Goal: Task Accomplishment & Management: Use online tool/utility

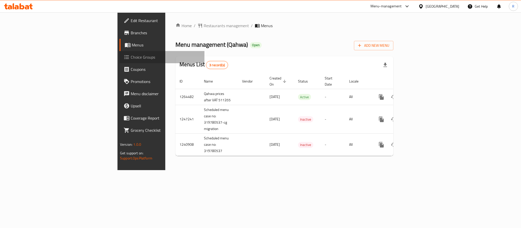
click at [131, 56] on span "Choice Groups" at bounding box center [166, 57] width 70 height 6
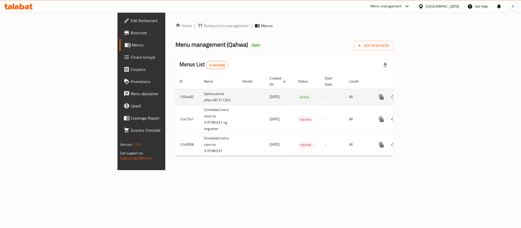
click at [421, 94] on icon "enhanced table" at bounding box center [418, 97] width 6 height 6
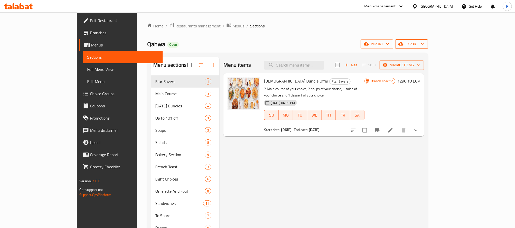
click at [424, 45] on span "export" at bounding box center [411, 44] width 25 height 6
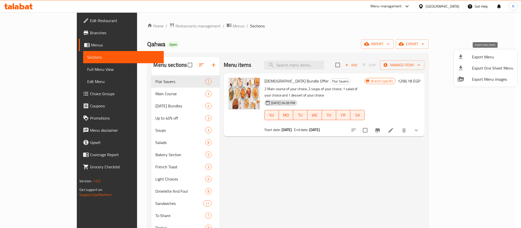
click at [483, 57] on span "Export Menu" at bounding box center [492, 57] width 41 height 6
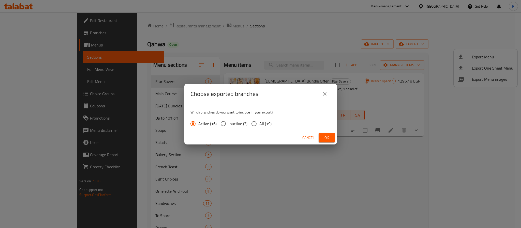
click at [263, 126] on span "All (19)" at bounding box center [265, 124] width 12 height 6
click at [259, 126] on input "All (19)" at bounding box center [254, 123] width 11 height 11
radio input "true"
click at [326, 138] on span "Ok" at bounding box center [327, 138] width 8 height 6
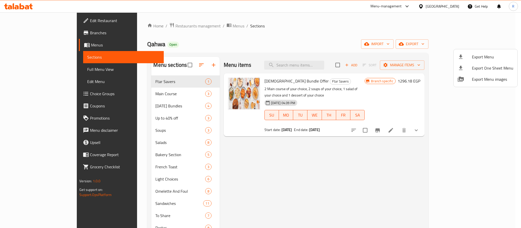
click at [239, 37] on div at bounding box center [260, 114] width 521 height 228
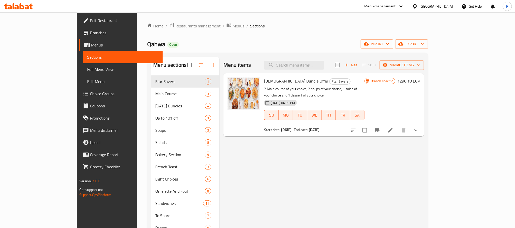
click at [219, 26] on ol "Home / Restaurants management / Menus / Sections" at bounding box center [287, 26] width 281 height 7
